Goal: Transaction & Acquisition: Purchase product/service

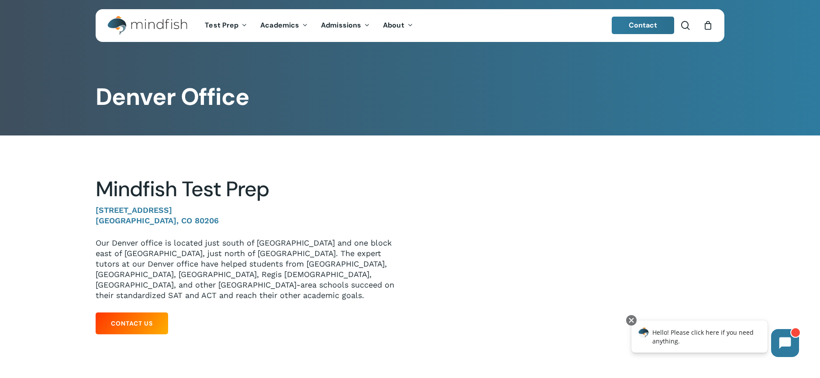
scroll to position [4, 0]
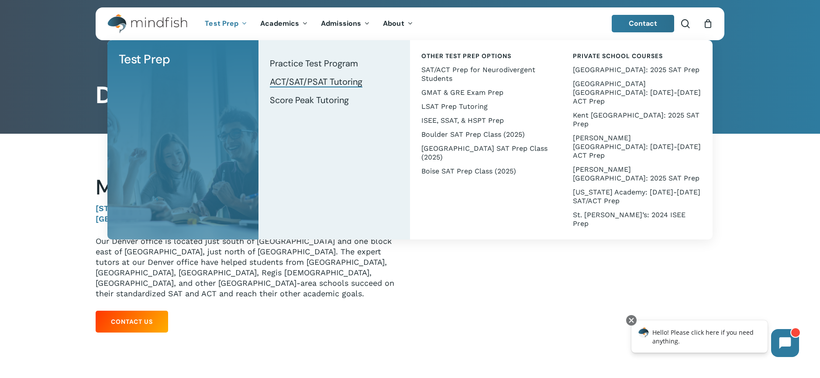
click at [341, 78] on span "ACT/SAT/PSAT Tutoring" at bounding box center [316, 81] width 93 height 11
click at [629, 111] on span "Kent [GEOGRAPHIC_DATA]: 2025 SAT Prep" at bounding box center [636, 119] width 127 height 17
click at [589, 111] on span "Kent [GEOGRAPHIC_DATA]: 2025 SAT Prep" at bounding box center [636, 119] width 127 height 17
click at [330, 80] on span "ACT/SAT/PSAT Tutoring" at bounding box center [316, 81] width 93 height 11
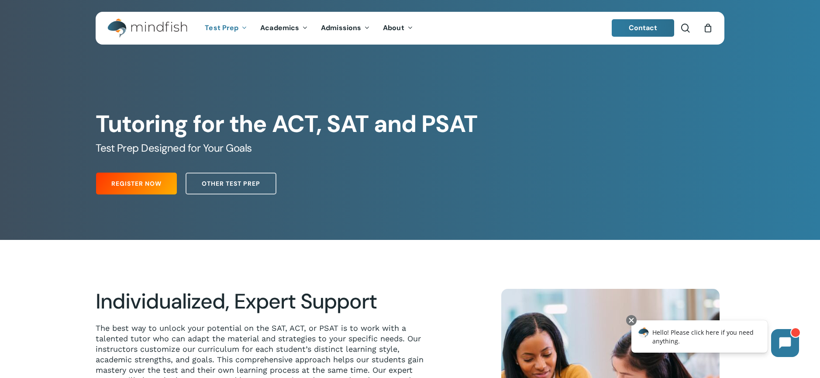
click at [112, 182] on span "Register Now" at bounding box center [136, 183] width 50 height 9
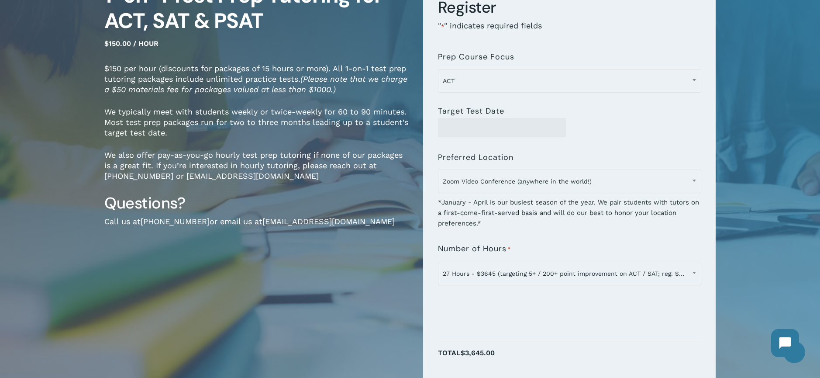
scroll to position [113, 0]
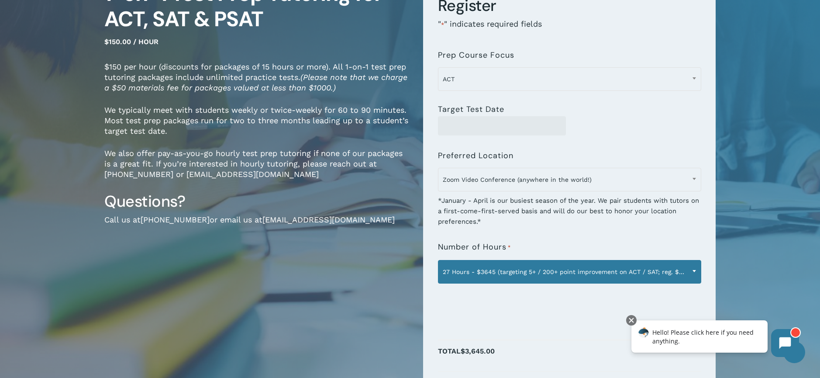
click at [591, 268] on span "27 Hours - $3645 (targeting 5+ / 200+ point improvement on ACT / SAT; reg. $405…" at bounding box center [569, 271] width 262 height 18
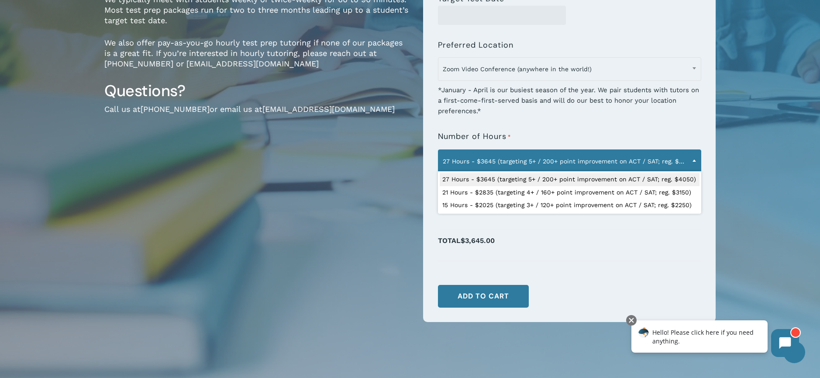
scroll to position [226, 0]
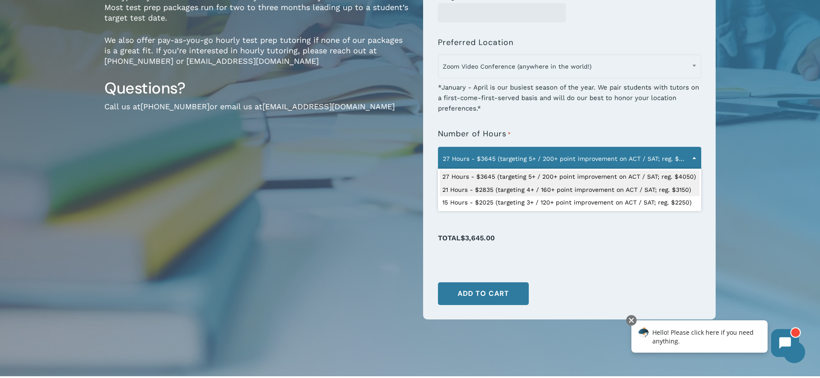
select select "**********"
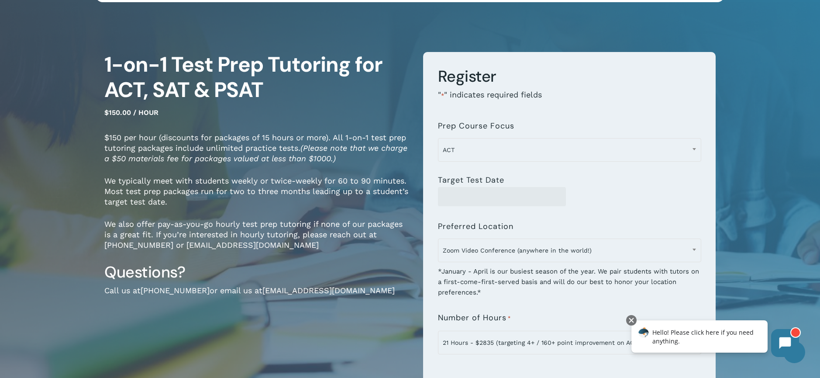
scroll to position [0, 0]
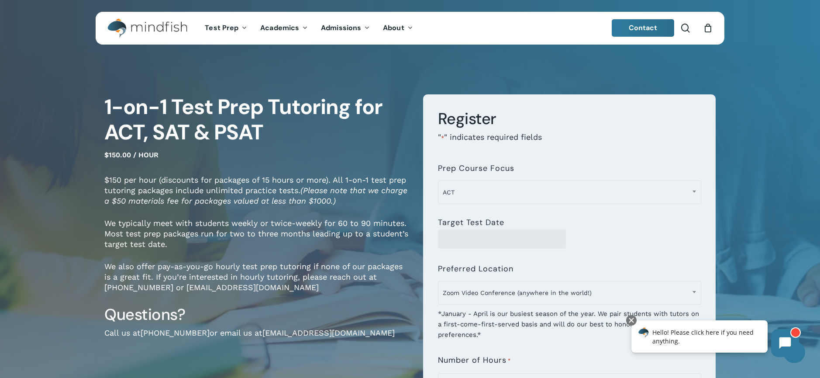
click at [165, 29] on img "Main Menu" at bounding box center [142, 28] width 71 height 20
